Goal: Check status

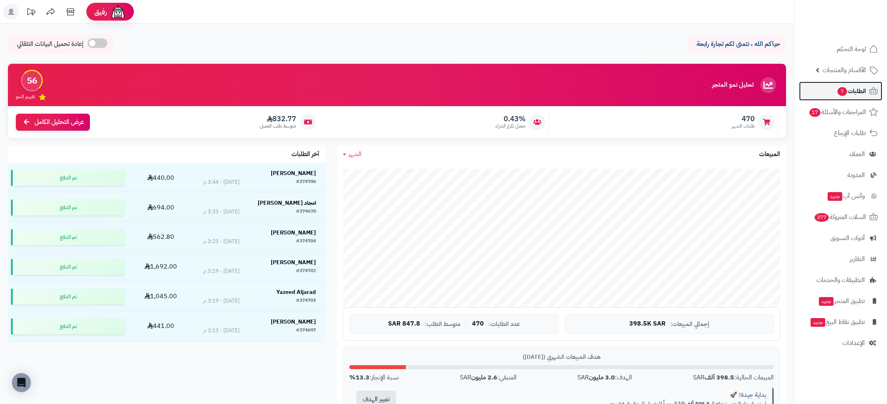
click at [868, 99] on link "الطلبات 7" at bounding box center [840, 91] width 83 height 19
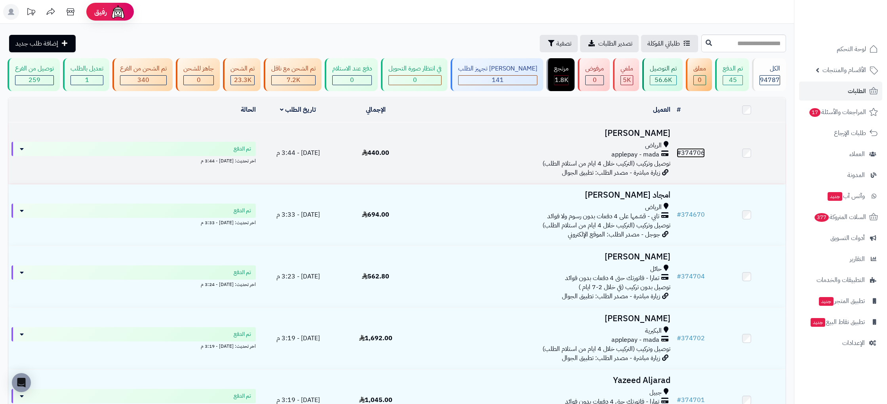
click at [692, 153] on link "# 374706" at bounding box center [691, 153] width 28 height 10
